Goal: Transaction & Acquisition: Purchase product/service

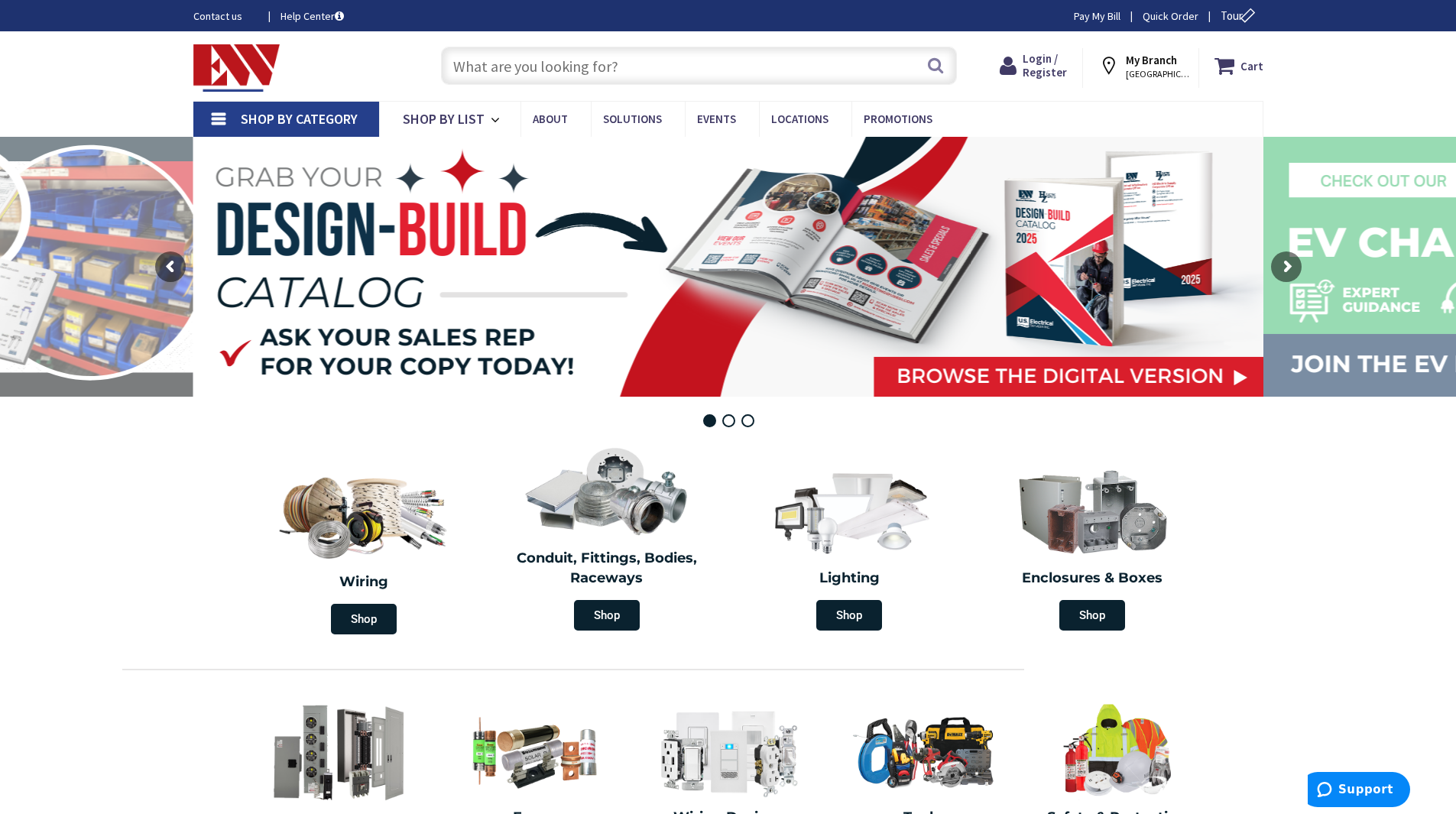
click at [464, 69] on input "text" at bounding box center [699, 65] width 516 height 39
paste input "Eaton GHG5717112R0002"
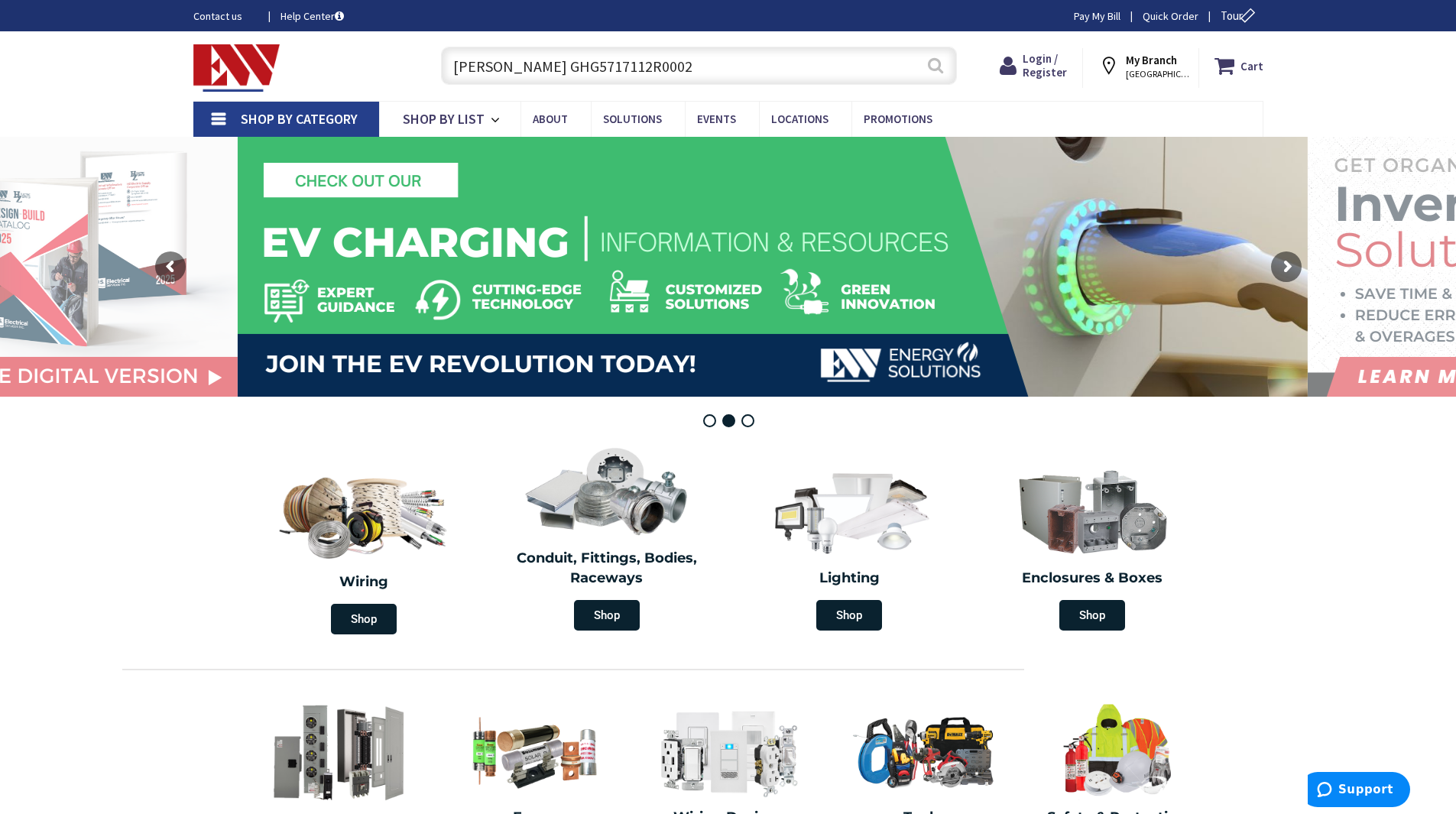
type input "Eaton GHG5717112R0002"
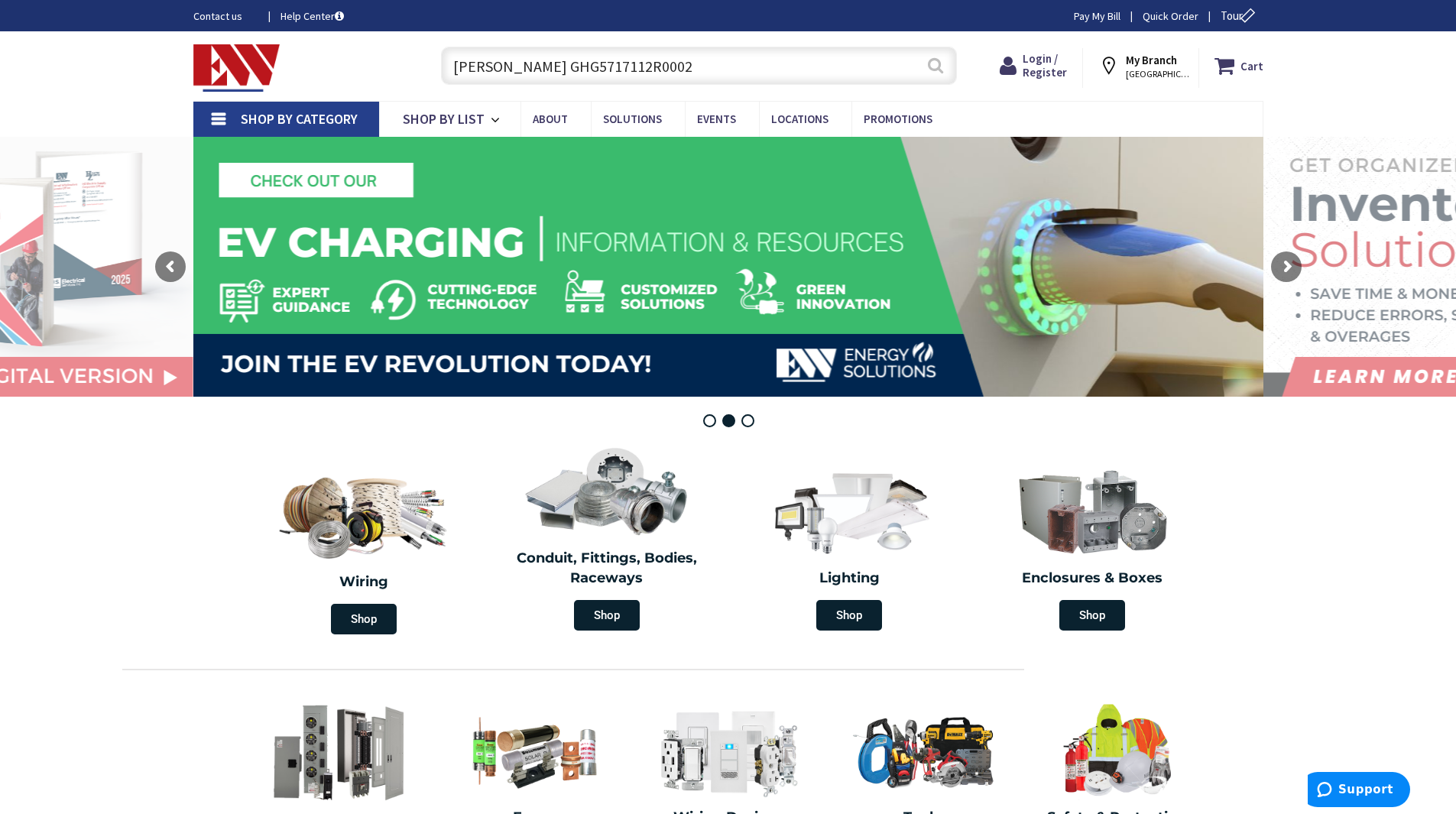
click at [937, 64] on button "Search" at bounding box center [935, 65] width 20 height 35
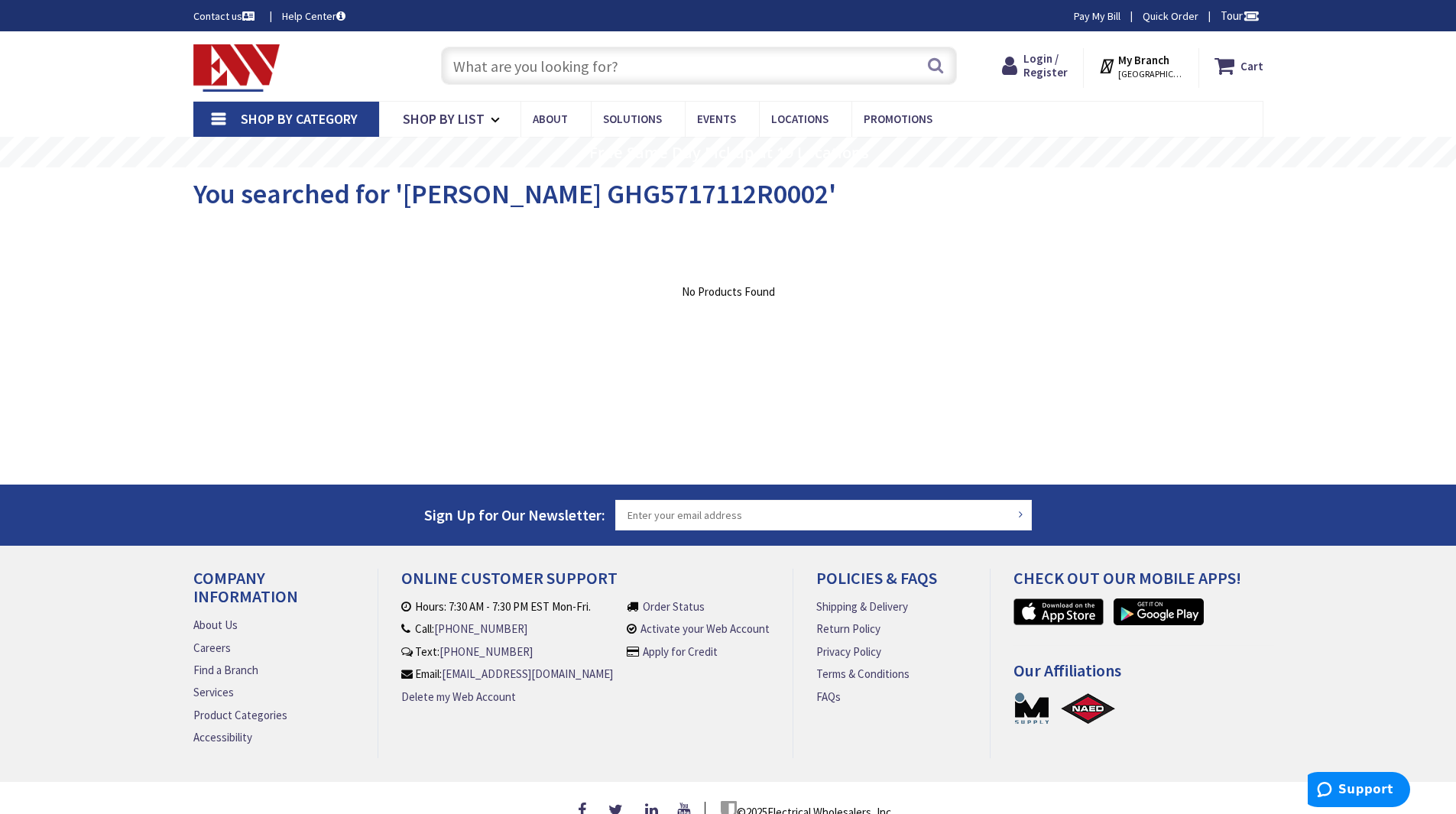
click at [479, 65] on input "text" at bounding box center [699, 65] width 516 height 39
click at [292, 119] on span "Shop By Category" at bounding box center [299, 119] width 117 height 17
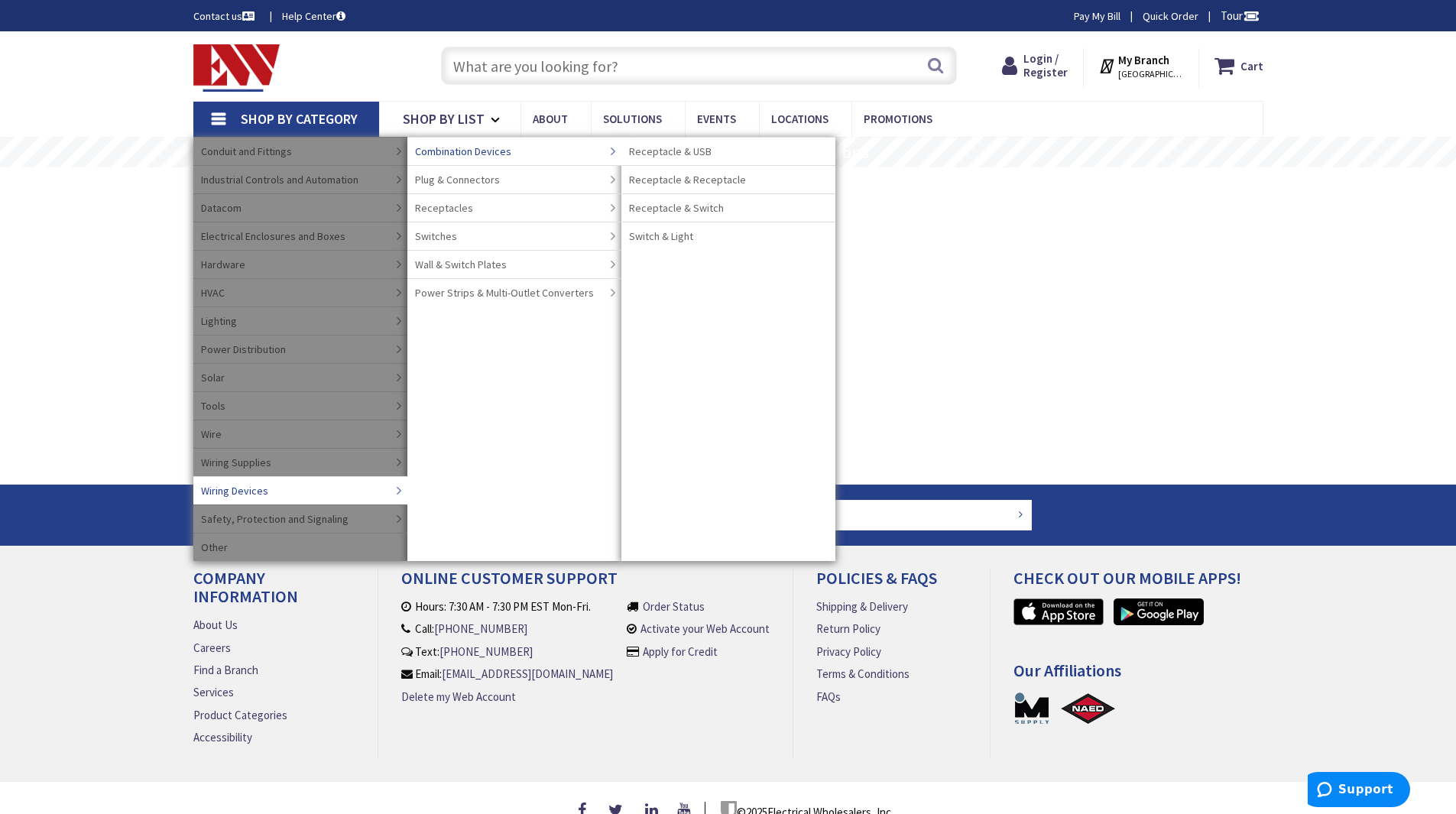
click at [505, 150] on span "Combination Devices" at bounding box center [463, 151] width 96 height 15
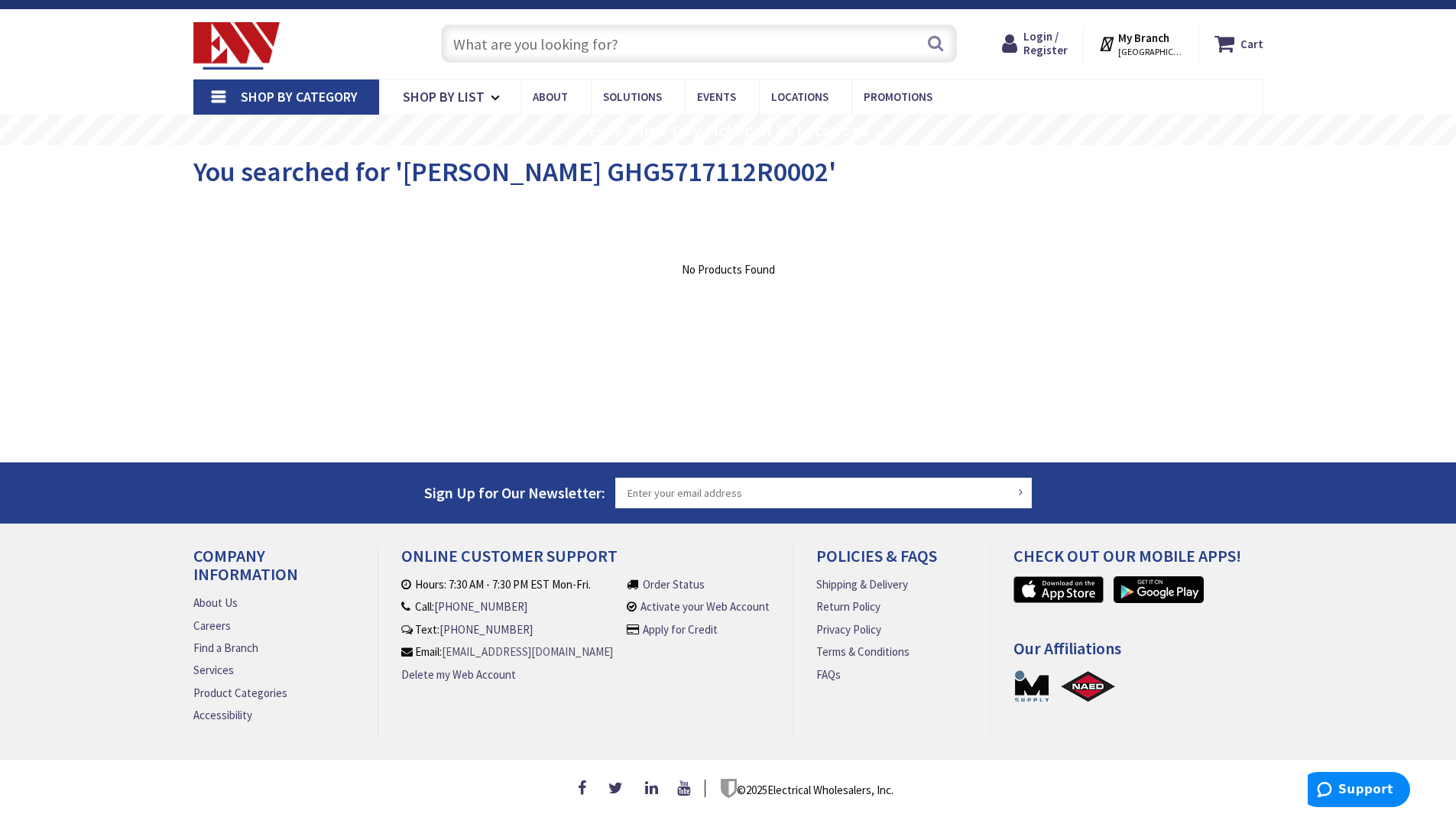
click at [494, 647] on link "[EMAIL_ADDRESS][DOMAIN_NAME]" at bounding box center [527, 652] width 172 height 16
